Goal: Information Seeking & Learning: Learn about a topic

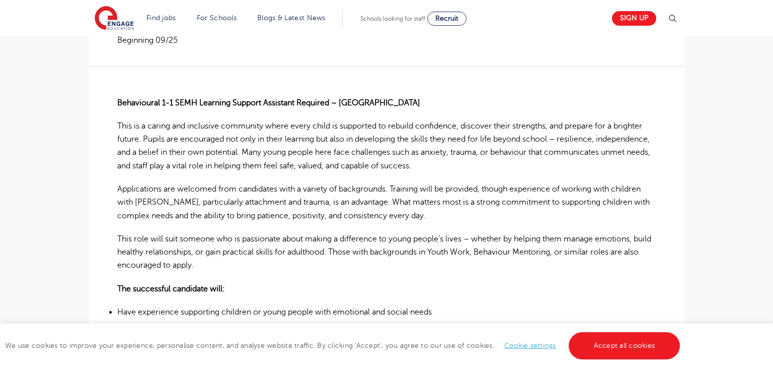
scroll to position [250, 0]
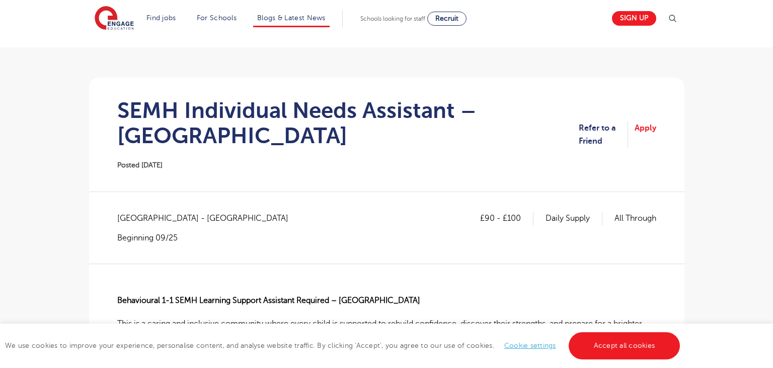
scroll to position [54, 0]
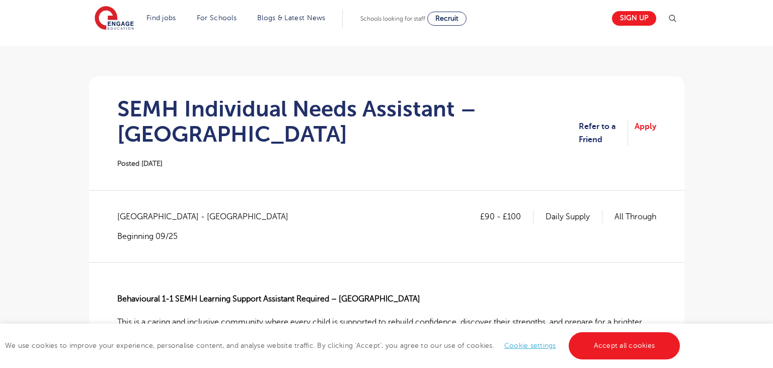
click at [485, 217] on p "£90 - £100" at bounding box center [506, 216] width 53 height 13
click at [475, 214] on div "£90 - £100 Daily Supply All Through East Sussex - Wealden Beginning 09/25" at bounding box center [386, 225] width 539 height 31
drag, startPoint x: 484, startPoint y: 215, endPoint x: 491, endPoint y: 212, distance: 7.0
click at [491, 212] on p "£90 - £100" at bounding box center [506, 216] width 53 height 13
copy p "90"
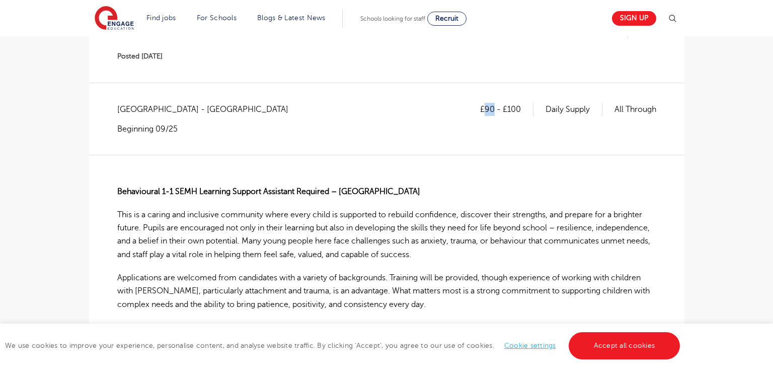
scroll to position [161, 0]
copy p "90"
drag, startPoint x: 505, startPoint y: 111, endPoint x: 522, endPoint y: 113, distance: 16.8
click at [522, 113] on p "£90 - £100" at bounding box center [506, 109] width 53 height 13
copy p "100"
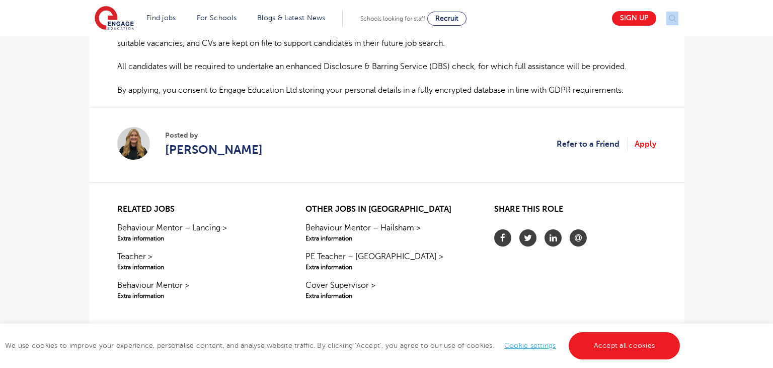
scroll to position [883, 0]
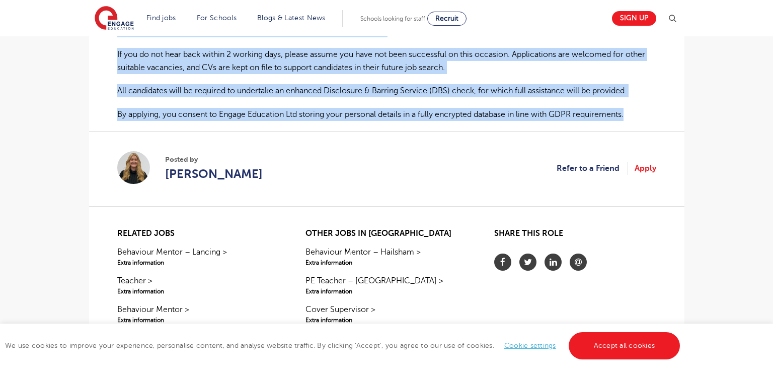
drag, startPoint x: 116, startPoint y: 190, endPoint x: 646, endPoint y: 114, distance: 534.7
copy div "Behavioural 1-1 SEMH Learning Support Assistant Required – Hailsham ​ This is a…"
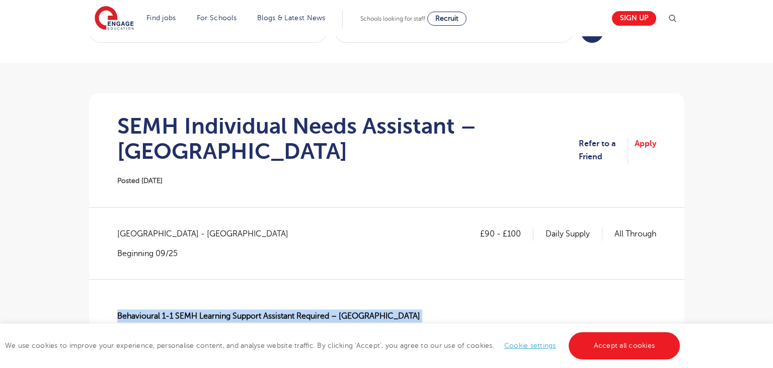
scroll to position [39, 0]
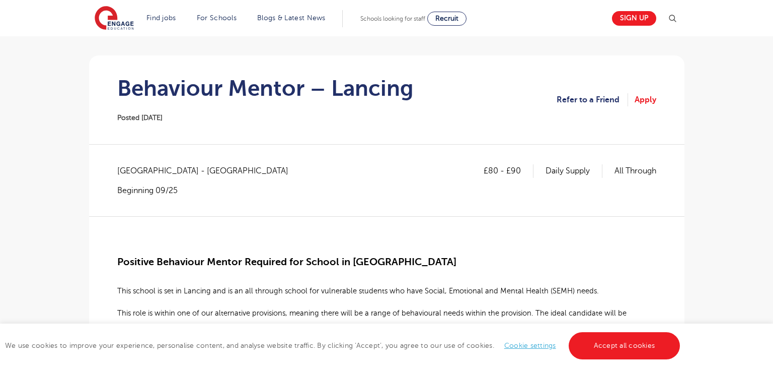
scroll to position [70, 0]
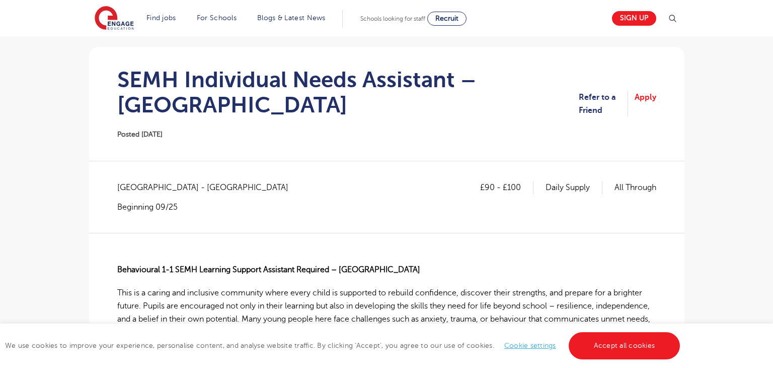
scroll to position [81, 0]
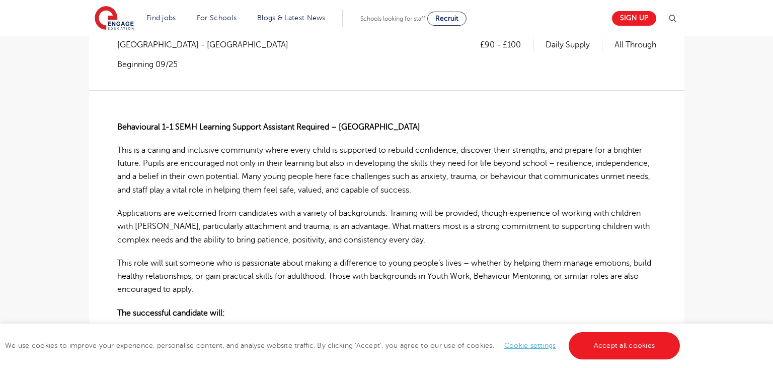
scroll to position [225, 0]
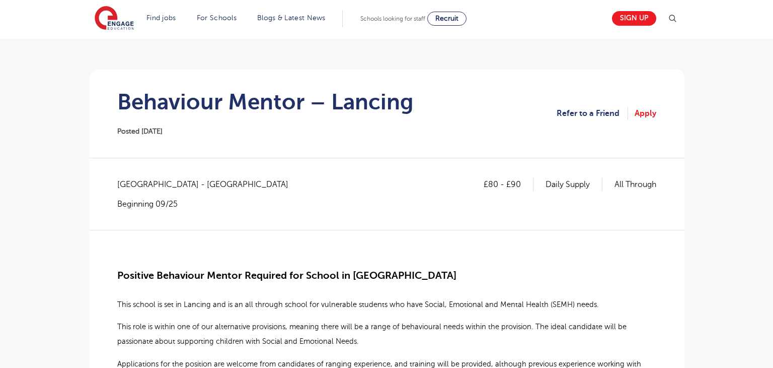
scroll to position [63, 0]
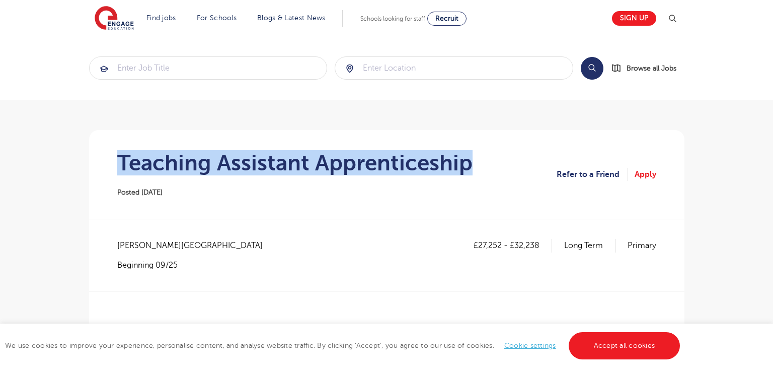
drag, startPoint x: 117, startPoint y: 159, endPoint x: 516, endPoint y: 144, distance: 399.1
click at [516, 144] on section "Teaching Assistant Apprenticeship Posted 22/09/25 Refer to a Friend Apply" at bounding box center [387, 174] width 580 height 89
copy h1 "Teaching Assistant Apprenticeship"
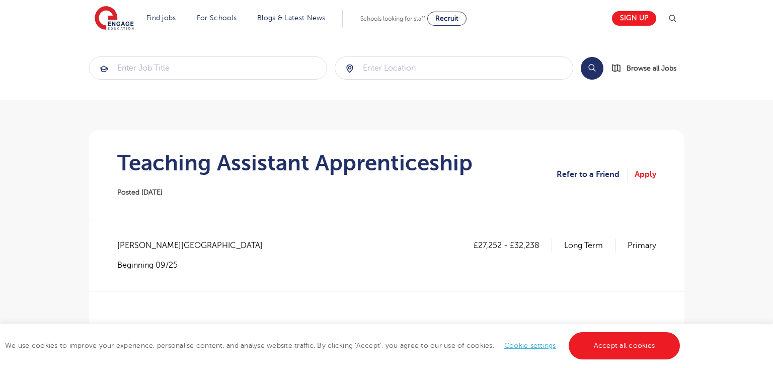
click at [160, 243] on span "Wandsworth - Wandsworth" at bounding box center [195, 245] width 156 height 13
copy span "Wandsworth"
drag, startPoint x: 487, startPoint y: 249, endPoint x: 500, endPoint y: 251, distance: 12.7
click at [500, 251] on p "£27,252 - £32,238" at bounding box center [513, 245] width 79 height 13
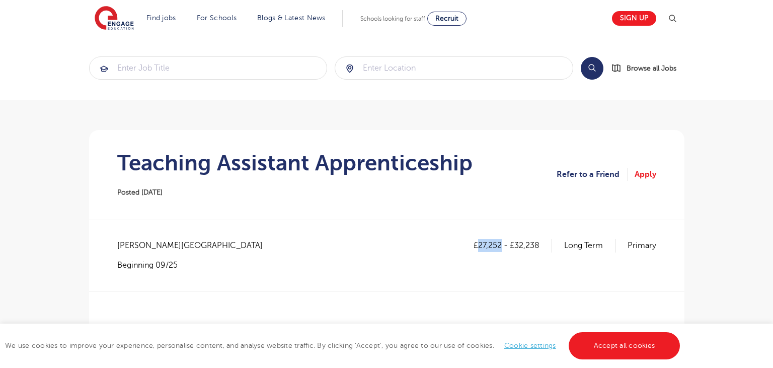
copy p "27,252"
drag, startPoint x: 517, startPoint y: 245, endPoint x: 539, endPoint y: 244, distance: 22.7
click at [539, 244] on p "£27,252 - £32,238" at bounding box center [513, 245] width 79 height 13
copy p "32,238"
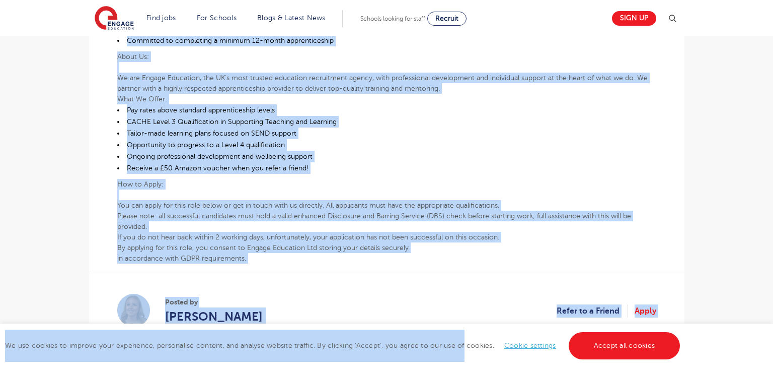
scroll to position [692, 0]
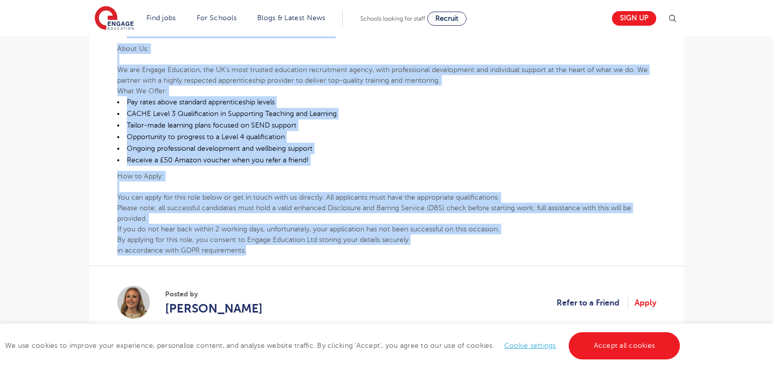
drag, startPoint x: 117, startPoint y: 201, endPoint x: 474, endPoint y: 244, distance: 359.1
copy div "SEND Teaching Assistant Apprenticeship Whether you have recently left education…"
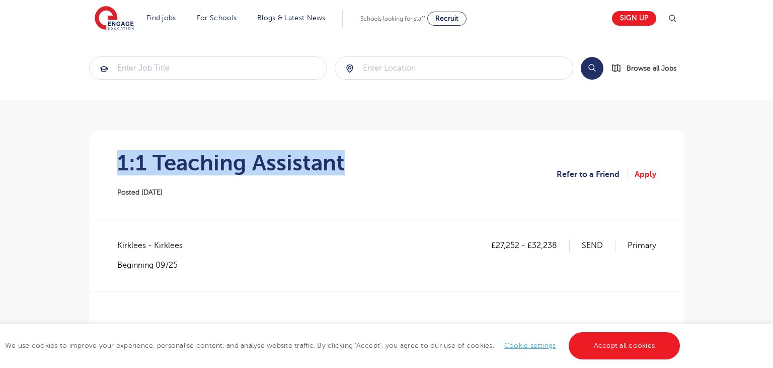
drag, startPoint x: 144, startPoint y: 158, endPoint x: 360, endPoint y: 155, distance: 215.5
click at [360, 155] on section "1:1 Teaching Assistant Posted [DATE] Refer to a Friend Apply" at bounding box center [387, 174] width 580 height 89
copy h1 "1:1 Teaching Assistant"
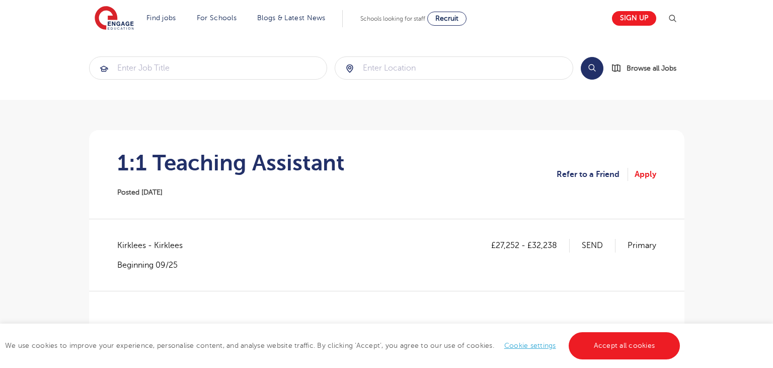
click at [124, 244] on span "Kirklees - Kirklees" at bounding box center [155, 245] width 76 height 13
copy span "Kirklees"
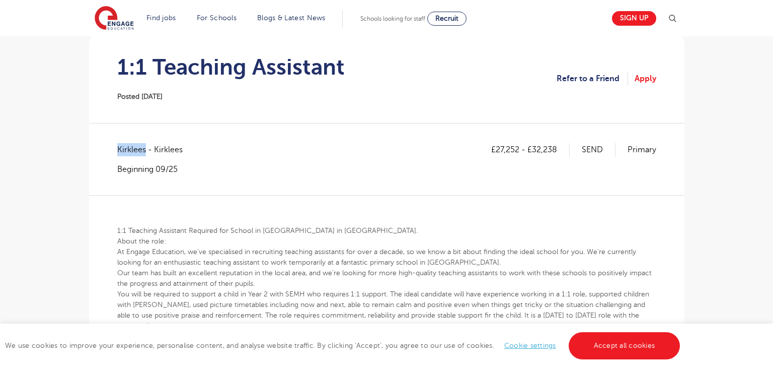
scroll to position [94, 0]
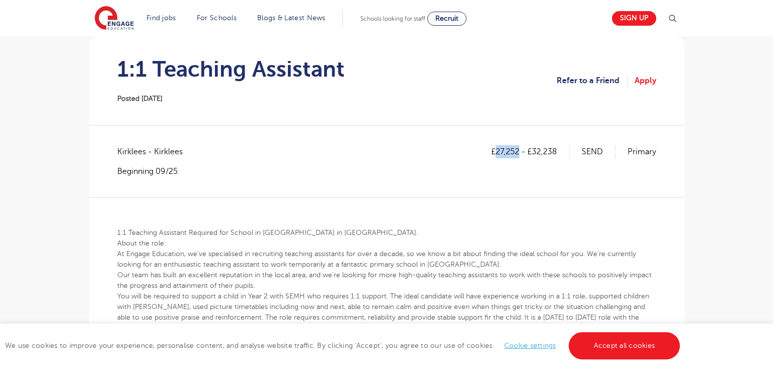
drag, startPoint x: 497, startPoint y: 149, endPoint x: 518, endPoint y: 150, distance: 21.7
click at [518, 150] on p "£27,252 - £32,238" at bounding box center [530, 151] width 79 height 13
copy p "27,252"
drag, startPoint x: 534, startPoint y: 150, endPoint x: 560, endPoint y: 153, distance: 25.9
click at [560, 153] on p "£27,252 - £32,238" at bounding box center [530, 151] width 79 height 13
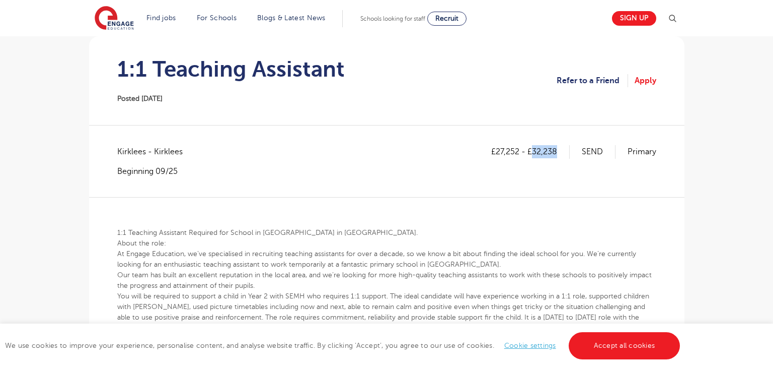
copy p "32,238"
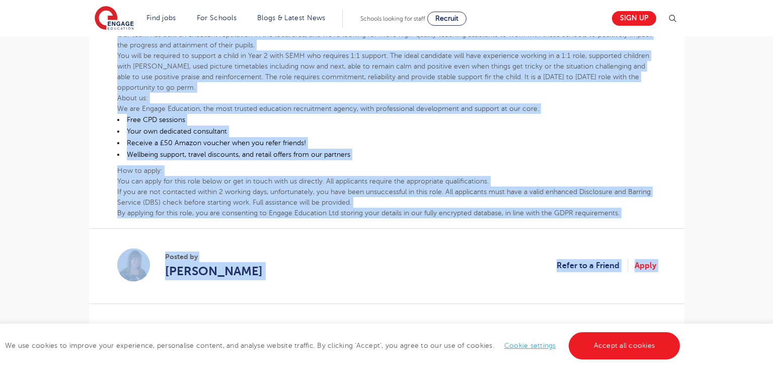
scroll to position [419, 0]
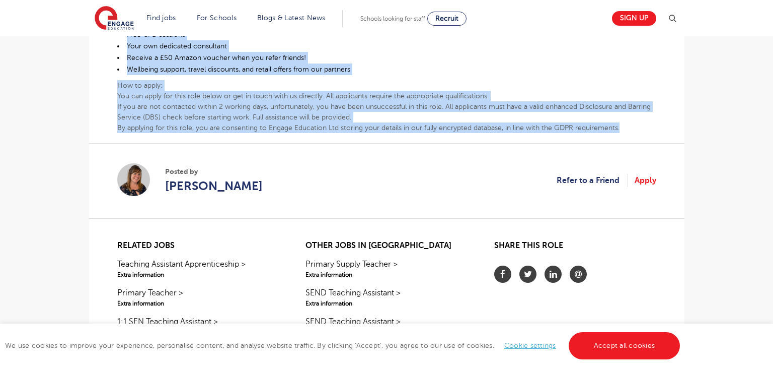
drag, startPoint x: 114, startPoint y: 227, endPoint x: 634, endPoint y: 122, distance: 530.0
click at [634, 122] on div "£27,252 - £32,238 SEND Primary Kirklees - Kirklees Beginning 09/25 1:1 Teaching…" at bounding box center [387, 22] width 580 height 405
copy div "1:1 Teaching Assistant Required for School in Heckmondwike in Kirklees. About t…"
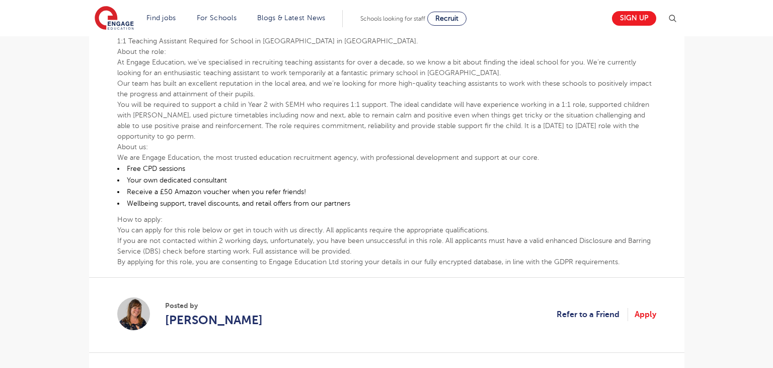
scroll to position [284, 0]
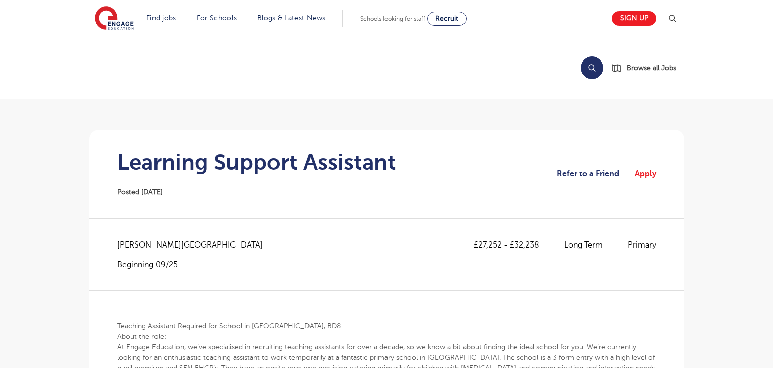
scroll to position [10, 0]
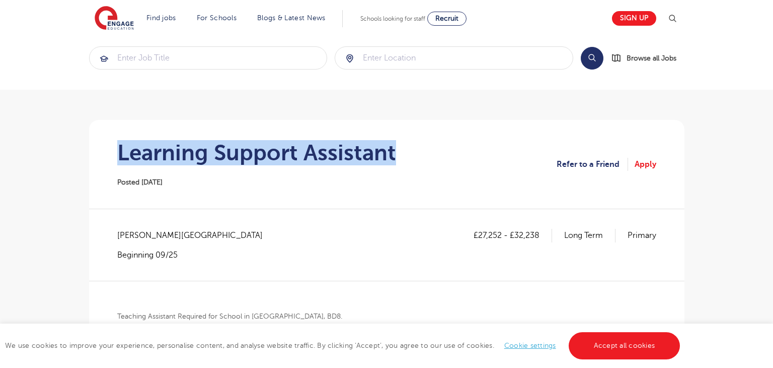
drag, startPoint x: 117, startPoint y: 152, endPoint x: 418, endPoint y: 134, distance: 302.1
click at [418, 134] on section "Learning Support Assistant Posted 22/09/25 Refer to a Friend Apply" at bounding box center [387, 164] width 580 height 89
copy h1 "Learning Support Assistant"
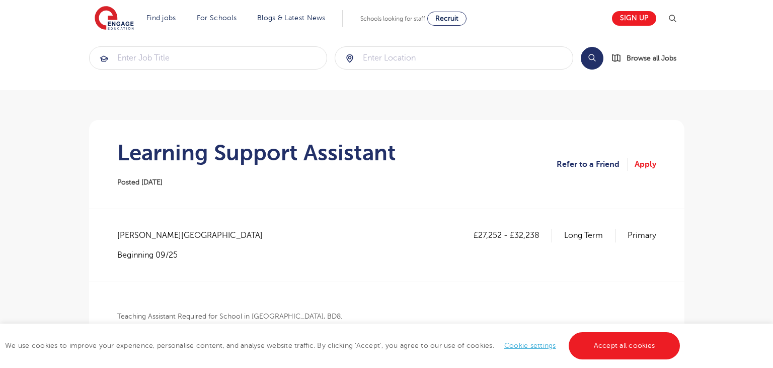
click at [140, 238] on span "[PERSON_NAME][GEOGRAPHIC_DATA]" at bounding box center [195, 235] width 156 height 13
copy span "Bradford"
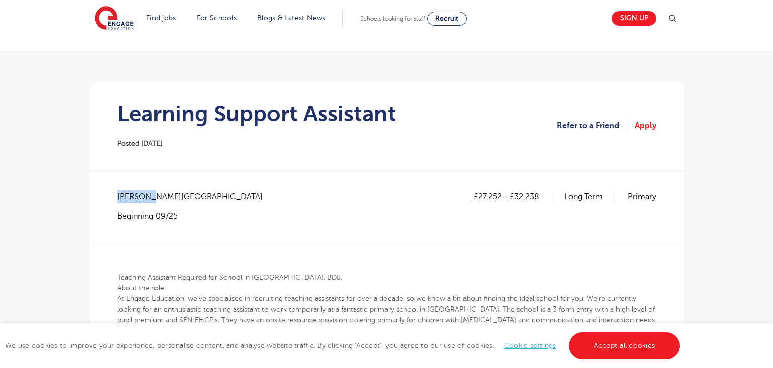
scroll to position [55, 0]
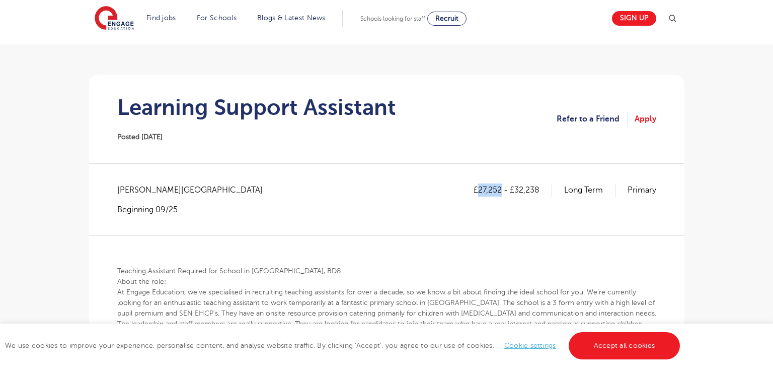
drag, startPoint x: 479, startPoint y: 185, endPoint x: 500, endPoint y: 190, distance: 21.3
click at [500, 190] on p "£27,252 - £32,238" at bounding box center [513, 189] width 79 height 13
copy p "27,252"
drag, startPoint x: 515, startPoint y: 188, endPoint x: 554, endPoint y: 189, distance: 38.8
click at [554, 189] on div "£27,252 - £32,238 Long Term Primary" at bounding box center [565, 189] width 183 height 13
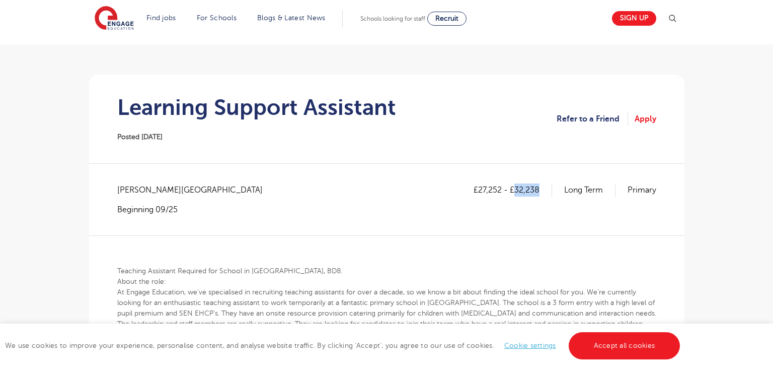
copy p "32,238"
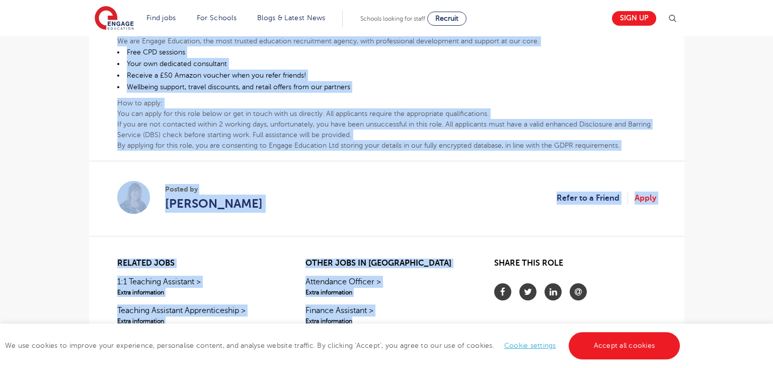
scroll to position [549, 0]
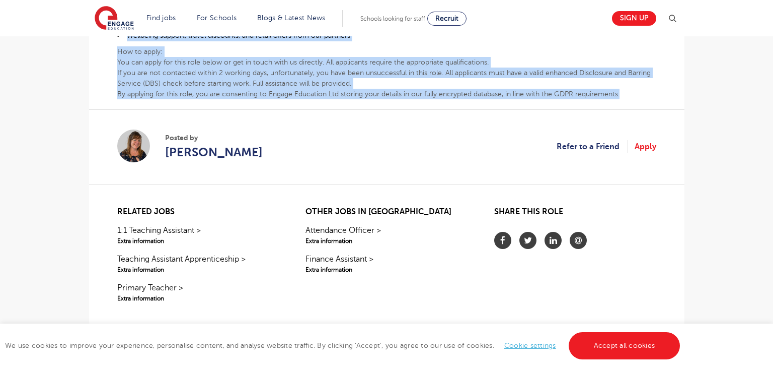
drag, startPoint x: 115, startPoint y: 263, endPoint x: 646, endPoint y: 90, distance: 558.3
copy div "Teaching Assistant Required for School in Bradford, BD8. About the role: At Eng…"
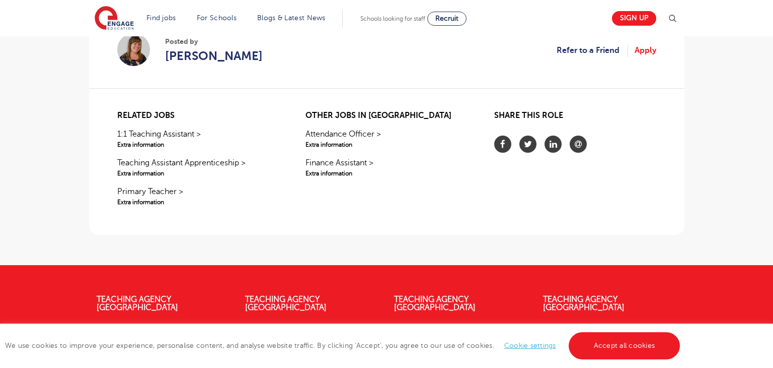
scroll to position [646, 0]
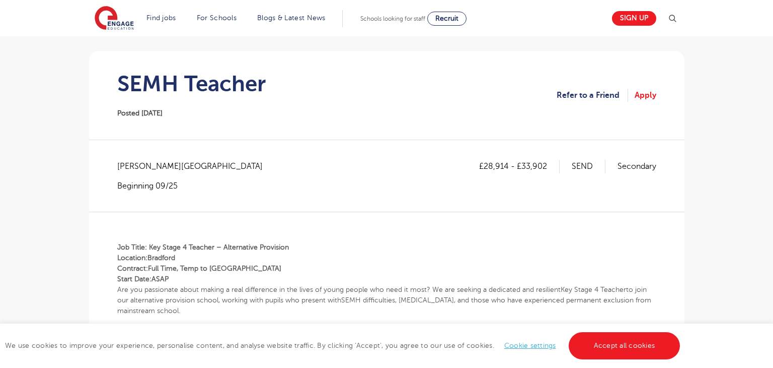
scroll to position [78, 0]
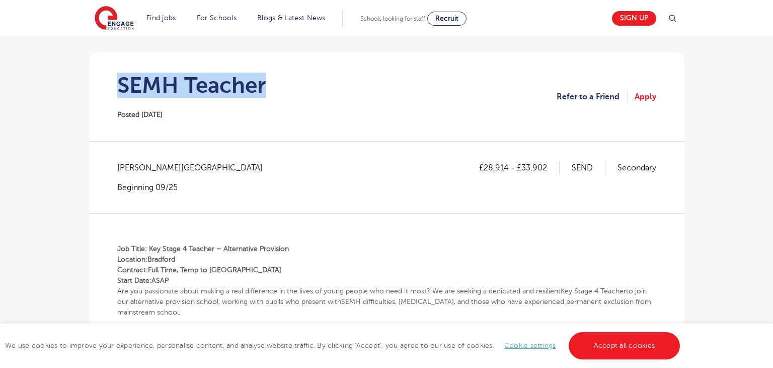
drag, startPoint x: 123, startPoint y: 87, endPoint x: 268, endPoint y: 82, distance: 145.1
click at [268, 82] on section "SEMH Teacher Posted [DATE] Refer to a Friend Apply" at bounding box center [387, 96] width 580 height 89
copy h1 "SEMH Teacher"
click at [265, 103] on div "SEMH Teacher Posted [DATE]" at bounding box center [191, 97] width 149 height 48
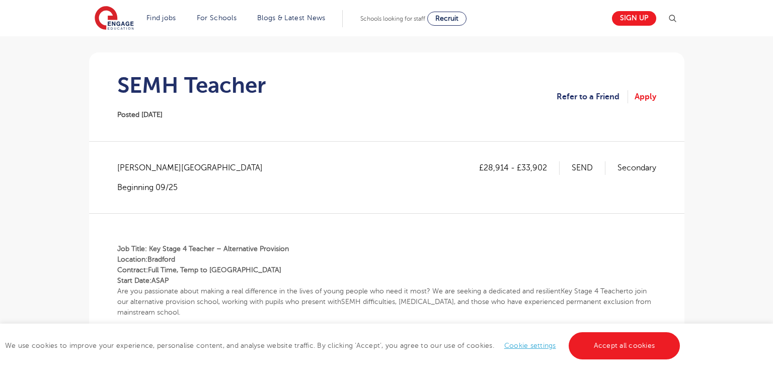
click at [477, 75] on section "SEMH Teacher Posted [DATE] Refer to a Friend Apply" at bounding box center [387, 96] width 580 height 89
click at [533, 106] on section "SEMH Teacher Posted [DATE] Refer to a Friend Apply" at bounding box center [387, 96] width 580 height 89
click at [518, 104] on section "SEMH Teacher Posted [DATE] Refer to a Friend Apply" at bounding box center [387, 96] width 580 height 89
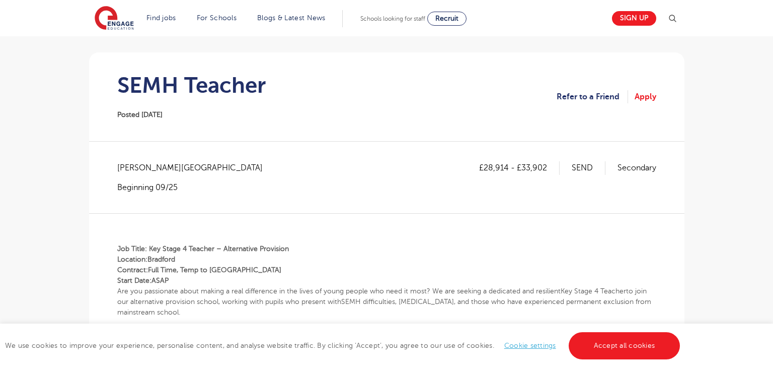
click at [475, 90] on section "SEMH Teacher Posted [DATE] Refer to a Friend Apply" at bounding box center [387, 96] width 580 height 89
click at [135, 166] on span "[PERSON_NAME][GEOGRAPHIC_DATA]" at bounding box center [195, 167] width 156 height 13
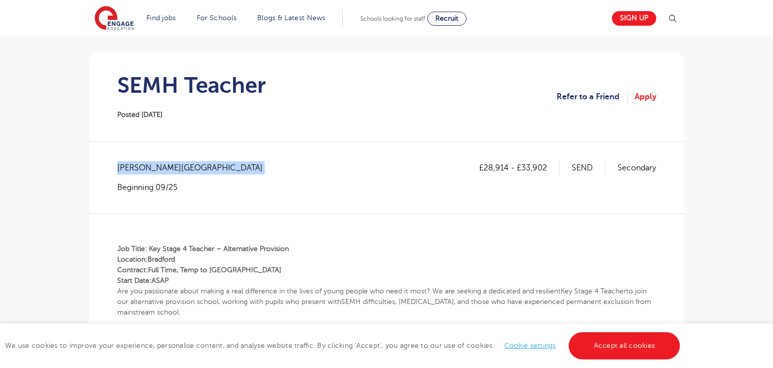
click at [135, 166] on span "[PERSON_NAME][GEOGRAPHIC_DATA]" at bounding box center [195, 167] width 156 height 13
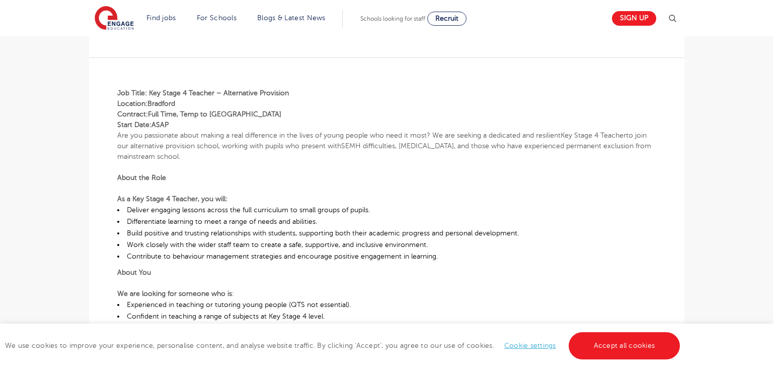
scroll to position [205, 0]
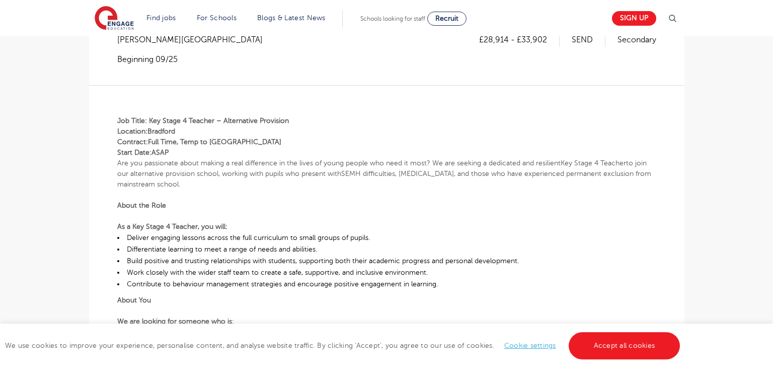
click at [483, 37] on p "£28,914 - £33,902" at bounding box center [519, 39] width 81 height 13
drag, startPoint x: 483, startPoint y: 37, endPoint x: 500, endPoint y: 37, distance: 16.1
click at [500, 37] on p "£28,914 - £33,902" at bounding box center [519, 39] width 81 height 13
copy p "28,914"
click at [527, 44] on p "£28,914 - £33,902" at bounding box center [519, 39] width 81 height 13
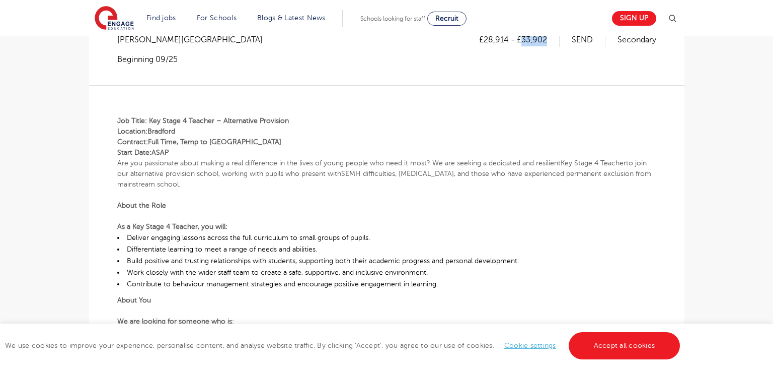
drag, startPoint x: 523, startPoint y: 39, endPoint x: 546, endPoint y: 40, distance: 23.2
click at [546, 40] on p "£28,914 - £33,902" at bounding box center [519, 39] width 81 height 13
copy p "33,902"
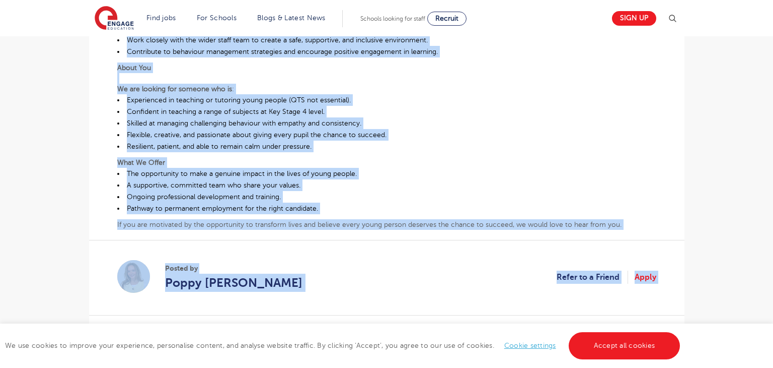
scroll to position [467, 0]
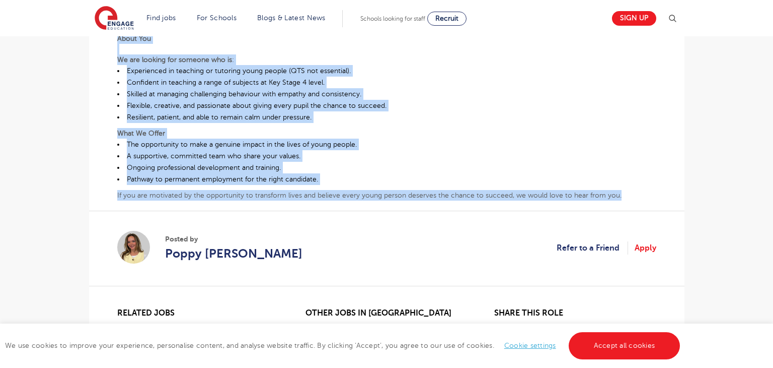
drag, startPoint x: 115, startPoint y: 123, endPoint x: 628, endPoint y: 192, distance: 517.7
click at [628, 192] on div "£28,914 - £33,902 SEND Secondary Bradford - Bradford Beginning 09/25 Job Title:…" at bounding box center [387, 32] width 580 height 521
copy div "Job Title: Key Stage 4 Teacher – Alternative Provision Location: Bradford Contr…"
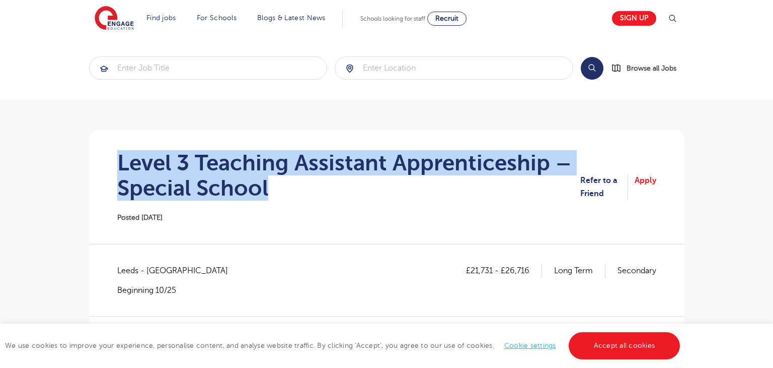
drag, startPoint x: 120, startPoint y: 165, endPoint x: 508, endPoint y: 192, distance: 388.7
click at [508, 192] on h1 "Level 3 Teaching Assistant Apprenticeship – Special School" at bounding box center [349, 175] width 464 height 50
copy h1 "Level 3 Teaching Assistant Apprenticeship – Special School"
click at [127, 268] on span "Leeds - [GEOGRAPHIC_DATA]" at bounding box center [177, 270] width 121 height 13
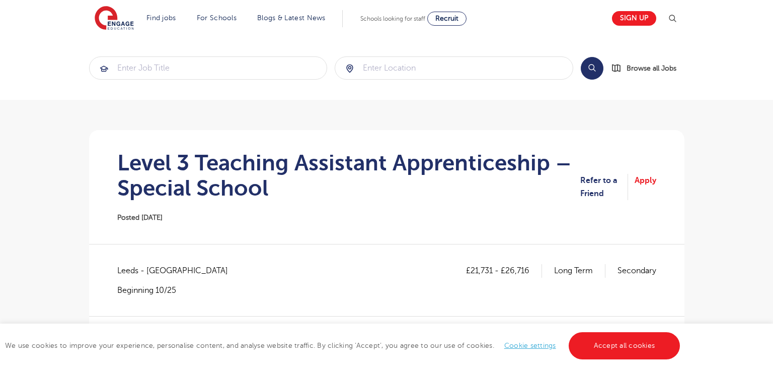
click at [127, 268] on span "Leeds - [GEOGRAPHIC_DATA]" at bounding box center [177, 270] width 121 height 13
copy span "Leeds"
drag, startPoint x: 470, startPoint y: 268, endPoint x: 490, endPoint y: 273, distance: 20.2
click at [490, 273] on p "£21,731 - £26,716" at bounding box center [504, 270] width 76 height 13
copy p "21,731"
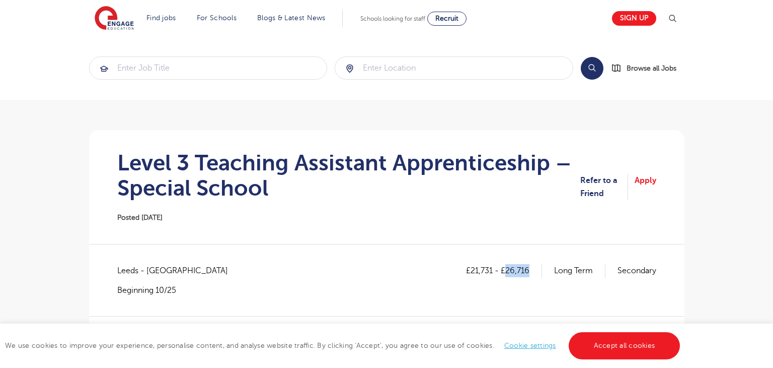
drag, startPoint x: 505, startPoint y: 270, endPoint x: 528, endPoint y: 272, distance: 22.7
click at [528, 272] on p "£21,731 - £26,716" at bounding box center [504, 270] width 76 height 13
copy p "26,716"
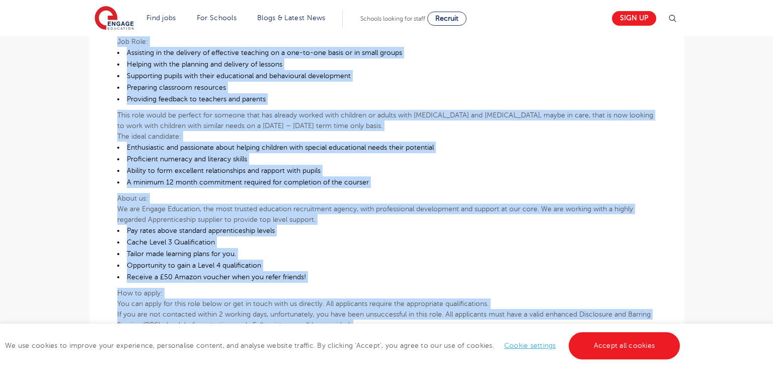
scroll to position [467, 0]
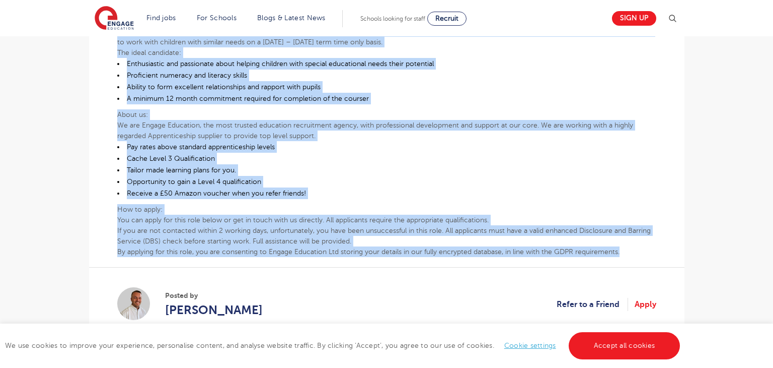
drag, startPoint x: 118, startPoint y: 220, endPoint x: 634, endPoint y: 250, distance: 517.5
click at [634, 250] on div "Whether you have recently left education or are looking for a career change, a …" at bounding box center [386, 52] width 539 height 408
copy div "Whether you have recently left education or are looking for a career change, a …"
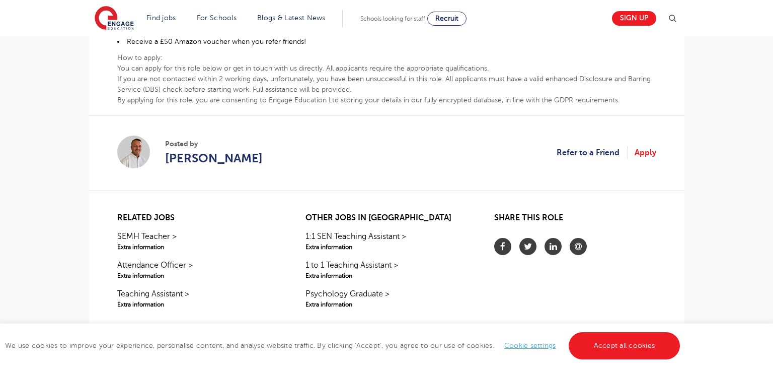
scroll to position [615, 0]
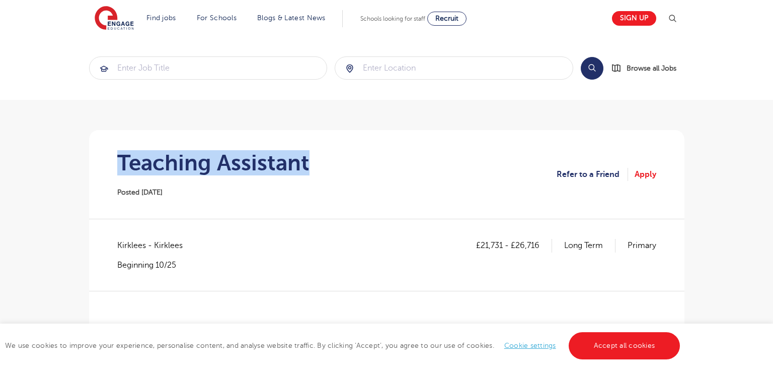
drag, startPoint x: 118, startPoint y: 153, endPoint x: 325, endPoint y: 154, distance: 207.0
click at [325, 154] on section "Teaching Assistant Posted 22/09/25 Refer to a Friend Apply" at bounding box center [387, 174] width 580 height 89
copy h1 "Teaching Assistant"
click at [126, 248] on span "Kirklees - Kirklees" at bounding box center [155, 245] width 76 height 13
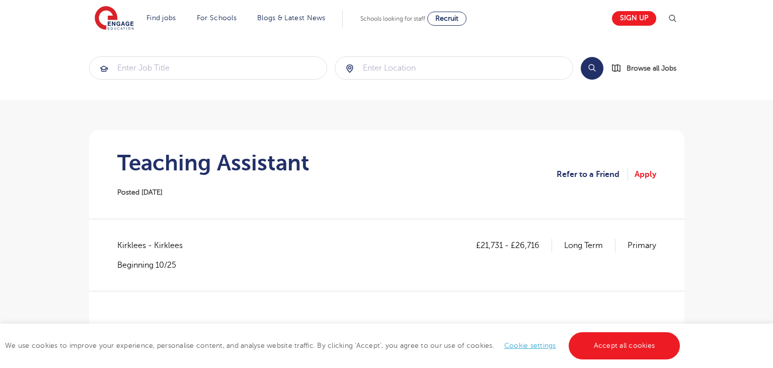
click at [126, 248] on span "Kirklees - Kirklees" at bounding box center [155, 245] width 76 height 13
copy span "Kirklees"
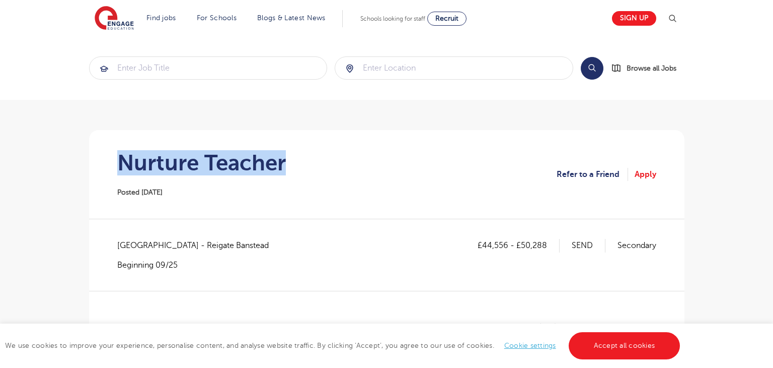
drag, startPoint x: 117, startPoint y: 153, endPoint x: 286, endPoint y: 156, distance: 168.7
click at [286, 156] on h1 "Nurture Teacher" at bounding box center [201, 162] width 169 height 25
copy h1 "Nurture Teacher"
click at [126, 251] on span "[GEOGRAPHIC_DATA] - Reigate Banstead" at bounding box center [198, 245] width 162 height 13
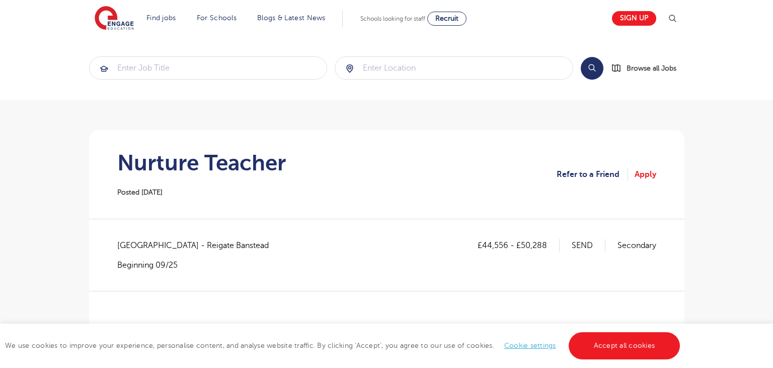
click at [126, 251] on span "[GEOGRAPHIC_DATA] - Reigate Banstead" at bounding box center [198, 245] width 162 height 13
copy span "[GEOGRAPHIC_DATA]"
drag, startPoint x: 149, startPoint y: 242, endPoint x: 215, endPoint y: 248, distance: 66.7
click at [215, 248] on span "[GEOGRAPHIC_DATA] - Reigate Banstead" at bounding box center [198, 245] width 162 height 13
copy span "Reigate Banstead"
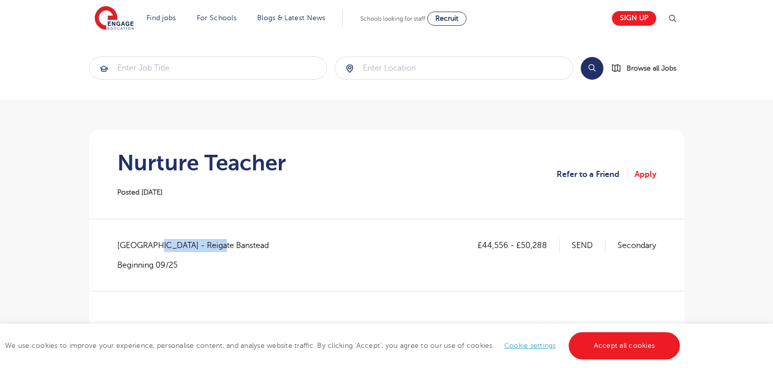
click at [117, 243] on span "[GEOGRAPHIC_DATA] - Reigate Banstead" at bounding box center [198, 245] width 162 height 13
copy span "[GEOGRAPHIC_DATA]"
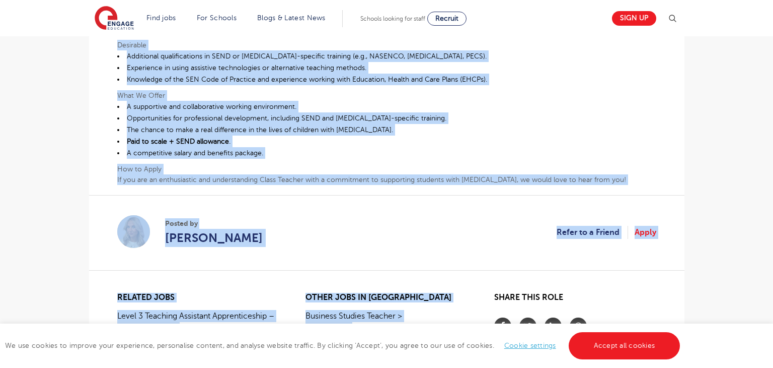
scroll to position [618, 0]
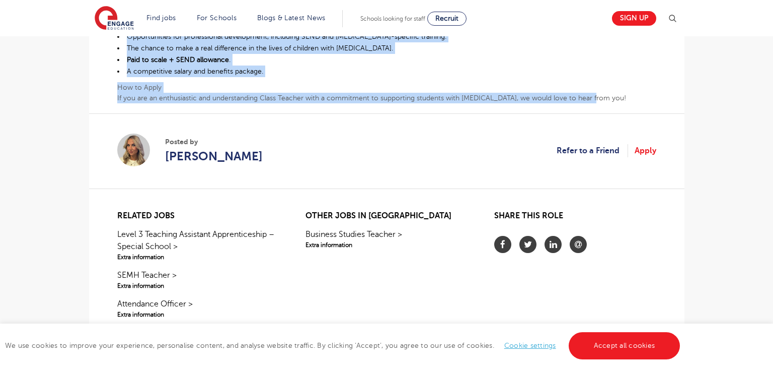
drag, startPoint x: 118, startPoint y: 148, endPoint x: 599, endPoint y: 97, distance: 484.1
copy div "Lo ips dolorsi amet c adipiscin Elitsed Doeius te Incididu utlaboreetdo ma aliq…"
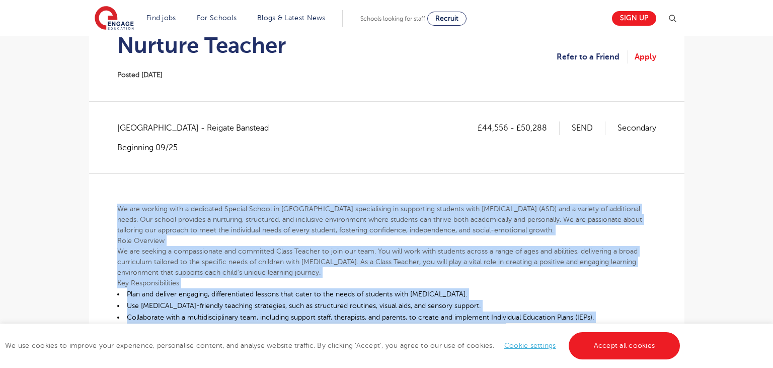
scroll to position [121, 0]
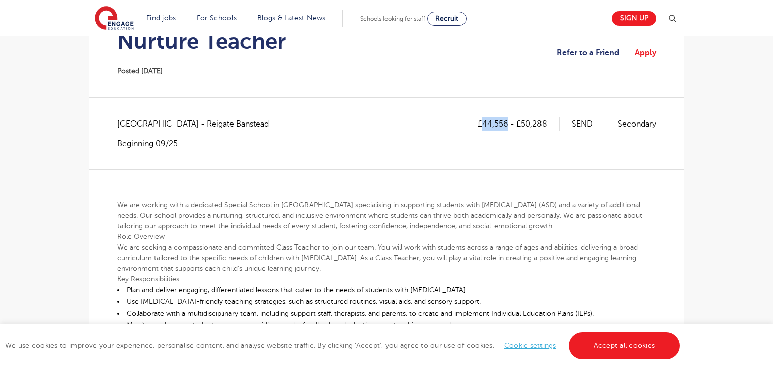
drag, startPoint x: 484, startPoint y: 122, endPoint x: 507, endPoint y: 126, distance: 22.4
click at [507, 126] on p "£44,556 - £50,288" at bounding box center [519, 123] width 82 height 13
copy p "44,556"
drag, startPoint x: 523, startPoint y: 123, endPoint x: 552, endPoint y: 127, distance: 30.0
click at [552, 127] on p "£44,556 - £50,288" at bounding box center [519, 123] width 82 height 13
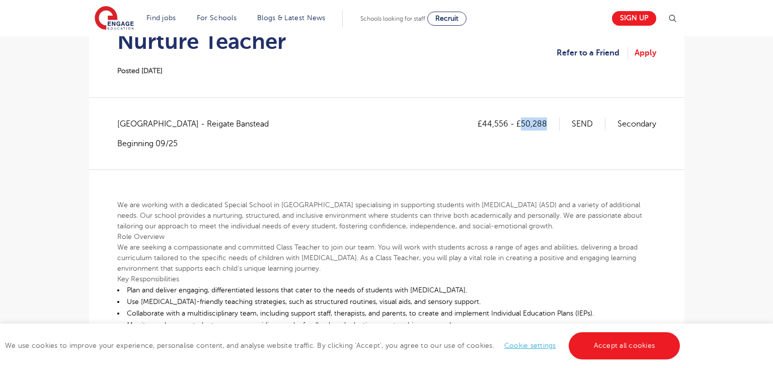
copy p "50,288"
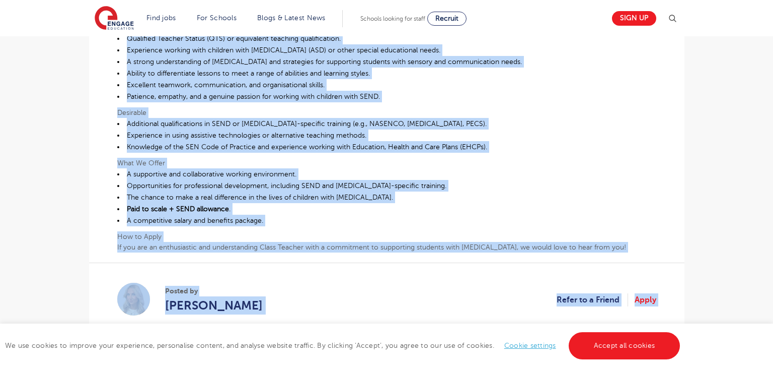
scroll to position [566, 0]
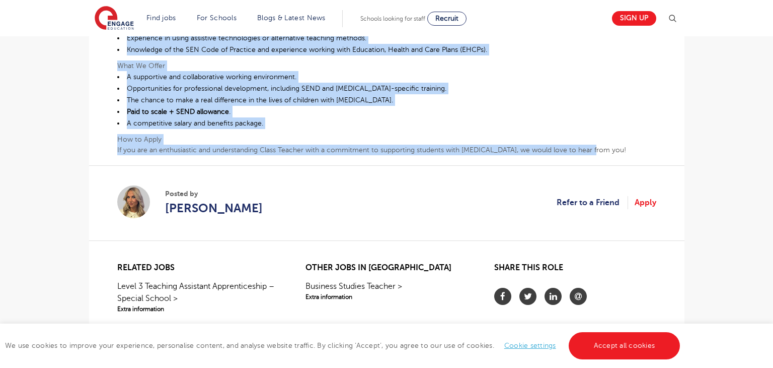
drag, startPoint x: 117, startPoint y: 199, endPoint x: 606, endPoint y: 150, distance: 491.0
copy div "Lo ips dolorsi amet c adipiscin Elitsed Doeius te Incididu utlaboreetdo ma aliq…"
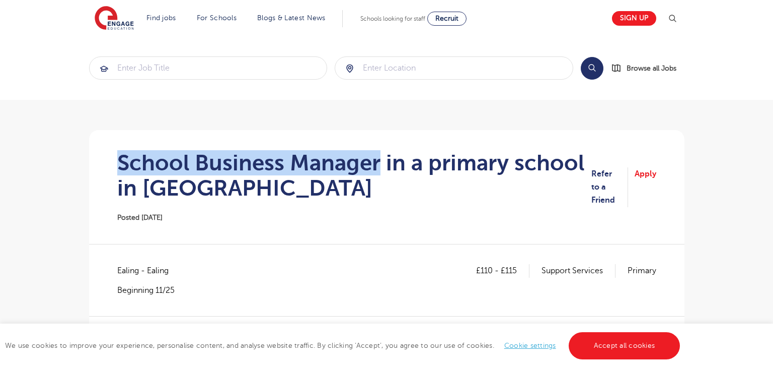
drag, startPoint x: 118, startPoint y: 160, endPoint x: 380, endPoint y: 160, distance: 261.8
click at [380, 160] on h1 "School Business Manager in a primary school in [GEOGRAPHIC_DATA]" at bounding box center [354, 175] width 474 height 50
copy h1 "School Business Manager"
click at [119, 266] on span "Ealing - Ealing" at bounding box center [147, 270] width 61 height 13
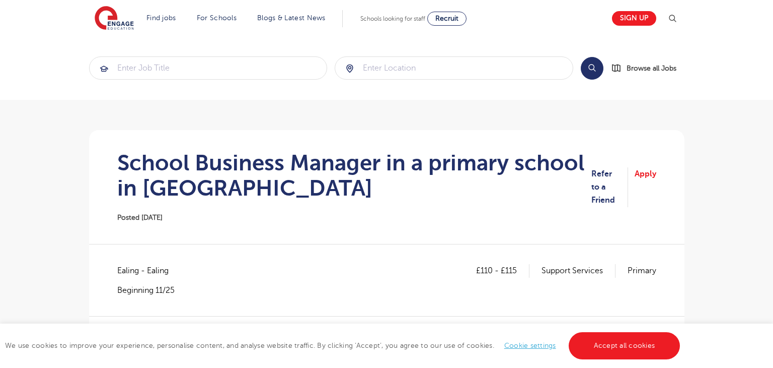
click at [119, 266] on span "Ealing - Ealing" at bounding box center [147, 270] width 61 height 13
copy span "Ealing"
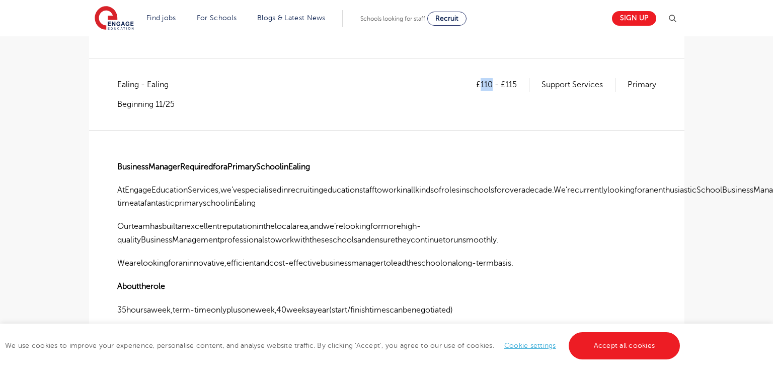
scroll to position [176, 0]
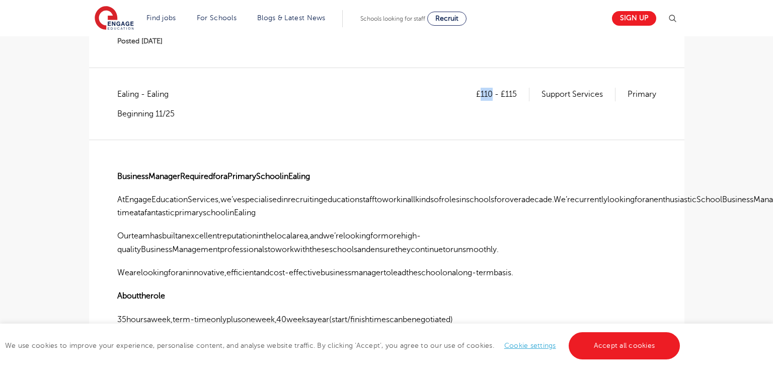
copy p "110"
drag, startPoint x: 505, startPoint y: 97, endPoint x: 518, endPoint y: 96, distance: 13.2
click at [518, 96] on p "£110 - £115" at bounding box center [502, 94] width 53 height 13
copy p "115"
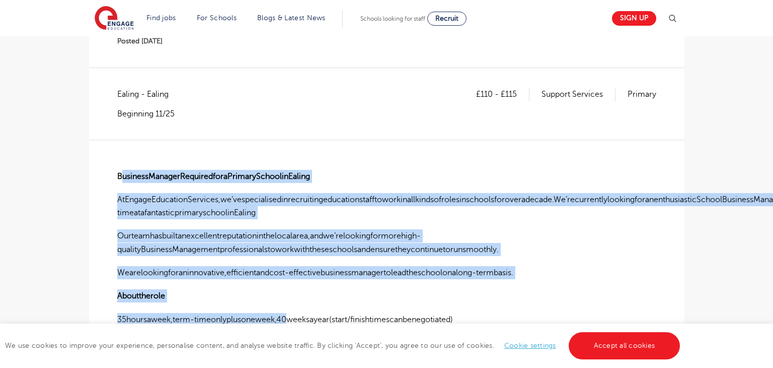
drag, startPoint x: 120, startPoint y: 175, endPoint x: 288, endPoint y: 305, distance: 211.4
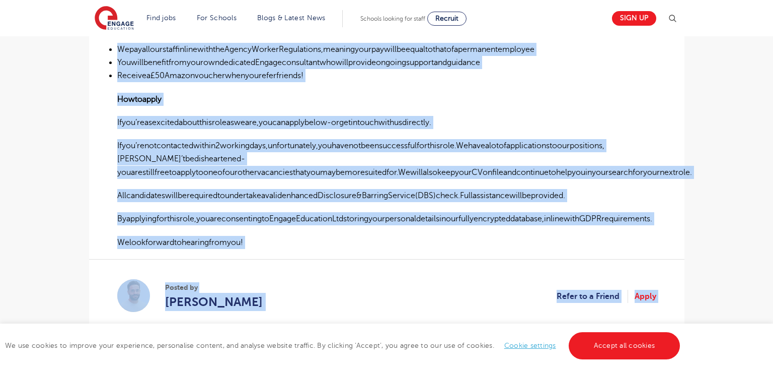
scroll to position [721, 0]
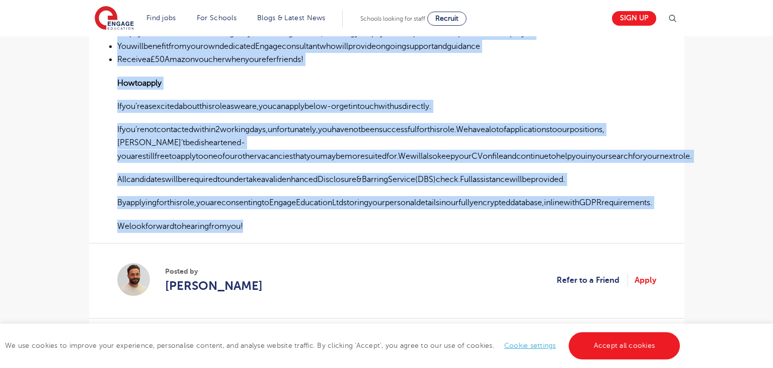
drag, startPoint x: 117, startPoint y: 171, endPoint x: 595, endPoint y: 211, distance: 479.0
copy div "LoremipsUmdolorSitametconseCteturaDipiscinGelits DoEiusmoDtemporinCididunt,ut’l…"
click at [485, 88] on p "Howtoapply" at bounding box center [386, 83] width 539 height 13
